Goal: Leave review/rating

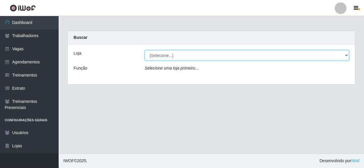
click at [345, 55] on select "[Selecione...] Rede Compras - CD Logistica" at bounding box center [247, 55] width 205 height 10
select select "429"
click at [145, 50] on select "[Selecione...] Rede Compras - CD Logistica" at bounding box center [247, 55] width 205 height 10
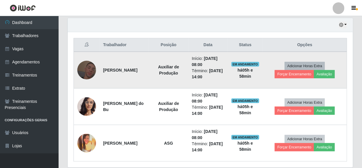
scroll to position [213, 0]
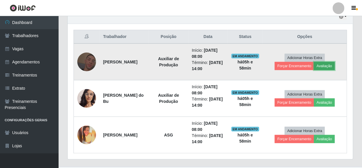
click at [326, 63] on button "Avaliação" at bounding box center [324, 66] width 21 height 8
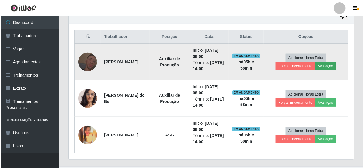
scroll to position [122, 283]
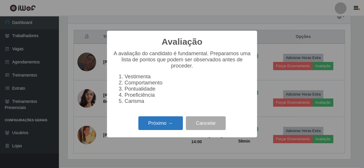
click at [160, 130] on button "Próximo →" at bounding box center [160, 124] width 45 height 14
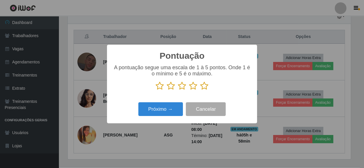
scroll to position [292920, 292758]
click at [204, 88] on icon at bounding box center [204, 86] width 8 height 9
click at [200, 91] on input "radio" at bounding box center [200, 91] width 0 height 0
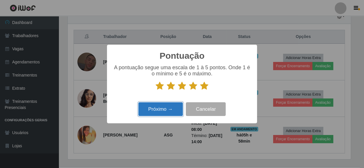
click at [164, 111] on button "Próximo →" at bounding box center [160, 110] width 45 height 14
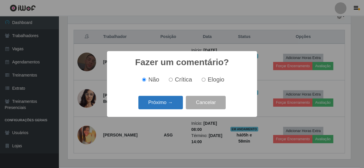
click at [165, 104] on button "Próximo →" at bounding box center [160, 103] width 45 height 14
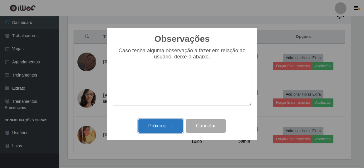
click at [169, 132] on button "Próximo →" at bounding box center [160, 127] width 45 height 14
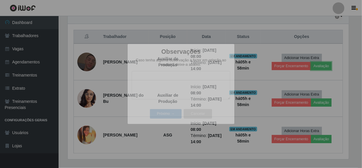
scroll to position [122, 285]
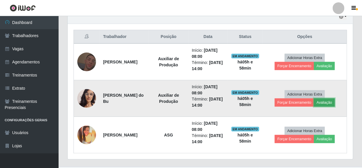
click at [322, 102] on button "Avaliação" at bounding box center [324, 103] width 21 height 8
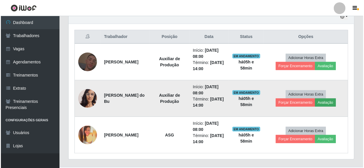
scroll to position [122, 283]
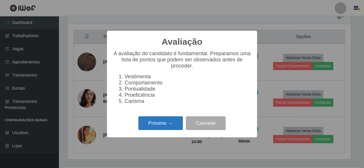
click at [166, 130] on button "Próximo →" at bounding box center [160, 124] width 45 height 14
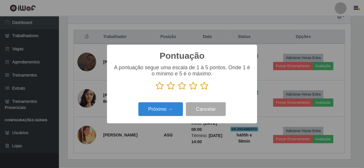
scroll to position [292920, 292758]
drag, startPoint x: 204, startPoint y: 87, endPoint x: 191, endPoint y: 97, distance: 15.9
click at [202, 90] on icon at bounding box center [204, 86] width 8 height 9
click at [200, 91] on input "radio" at bounding box center [200, 91] width 0 height 0
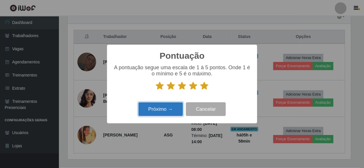
click at [168, 108] on button "Próximo →" at bounding box center [160, 110] width 45 height 14
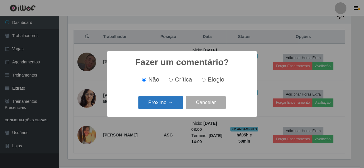
click at [168, 108] on button "Próximo →" at bounding box center [160, 103] width 45 height 14
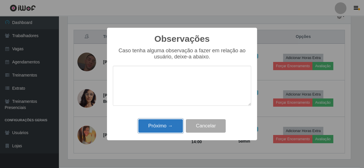
click at [167, 125] on button "Próximo →" at bounding box center [160, 127] width 45 height 14
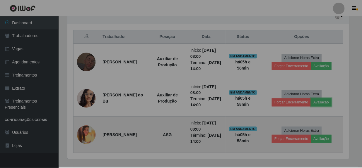
scroll to position [122, 285]
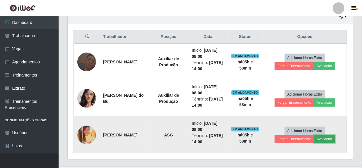
click at [321, 138] on button "Avaliação" at bounding box center [324, 139] width 21 height 8
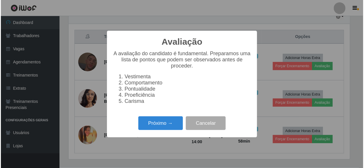
scroll to position [122, 283]
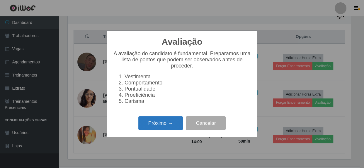
click at [168, 128] on button "Próximo →" at bounding box center [160, 124] width 45 height 14
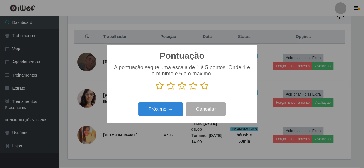
scroll to position [292920, 292758]
drag, startPoint x: 203, startPoint y: 86, endPoint x: 191, endPoint y: 91, distance: 13.5
click at [200, 88] on icon at bounding box center [204, 86] width 8 height 9
click at [200, 91] on input "radio" at bounding box center [200, 91] width 0 height 0
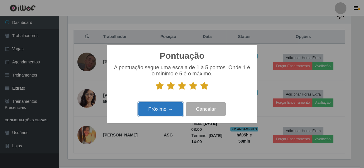
click at [161, 107] on button "Próximo →" at bounding box center [160, 110] width 45 height 14
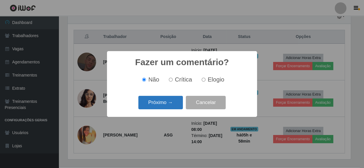
click at [164, 105] on button "Próximo →" at bounding box center [160, 103] width 45 height 14
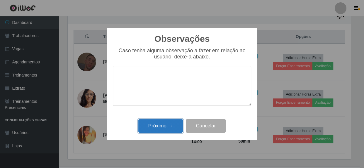
click at [171, 128] on button "Próximo →" at bounding box center [160, 127] width 45 height 14
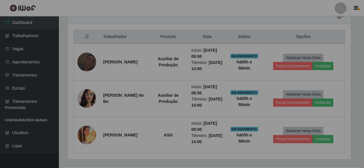
scroll to position [122, 285]
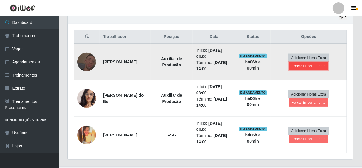
click at [312, 66] on button "Forçar Encerramento" at bounding box center [308, 66] width 39 height 8
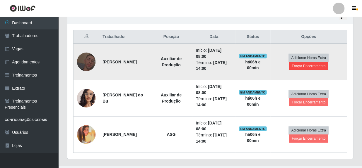
scroll to position [122, 283]
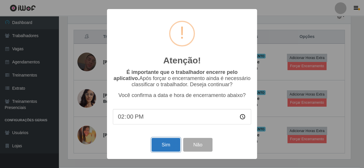
click at [173, 149] on button "Sim" at bounding box center [166, 145] width 28 height 14
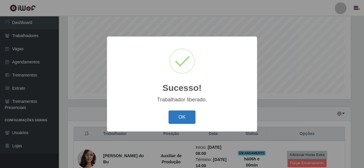
click at [185, 118] on button "OK" at bounding box center [181, 118] width 27 height 14
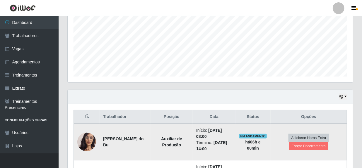
scroll to position [142, 0]
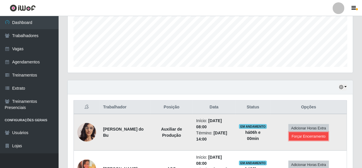
click at [307, 139] on button "Forçar Encerramento" at bounding box center [308, 137] width 39 height 8
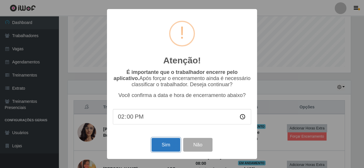
click at [166, 142] on button "Sim" at bounding box center [166, 145] width 28 height 14
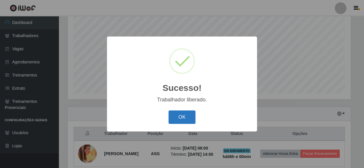
click at [185, 121] on button "OK" at bounding box center [181, 118] width 27 height 14
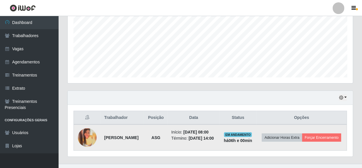
scroll to position [146, 0]
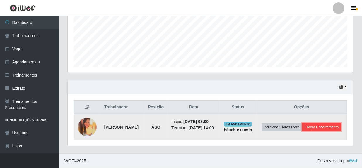
click at [308, 131] on button "Forçar Encerramento" at bounding box center [321, 127] width 39 height 8
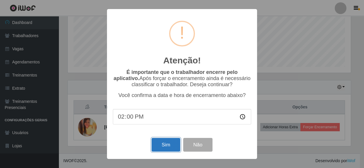
click at [167, 148] on button "Sim" at bounding box center [166, 145] width 28 height 14
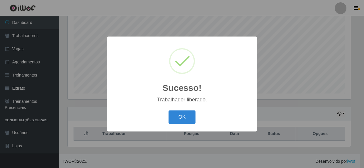
click at [168, 111] on button "OK" at bounding box center [181, 118] width 27 height 14
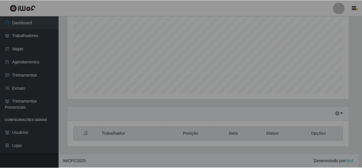
scroll to position [122, 285]
